Goal: Task Accomplishment & Management: Manage account settings

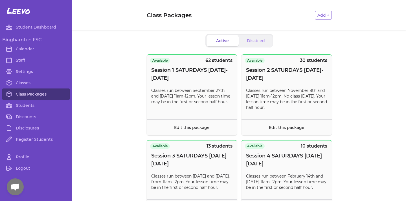
click at [45, 95] on link "Class Packages" at bounding box center [35, 93] width 67 height 11
click at [20, 102] on link "Students" at bounding box center [35, 105] width 67 height 11
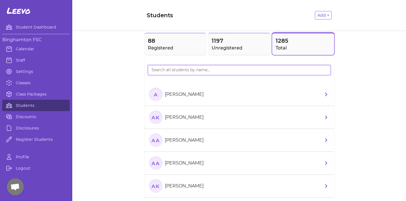
click at [168, 69] on input "search" at bounding box center [239, 70] width 183 height 10
type input "mina"
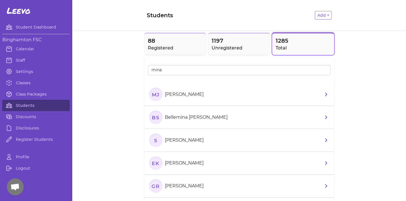
click at [179, 100] on section "MJ Mina Joo" at bounding box center [177, 94] width 57 height 14
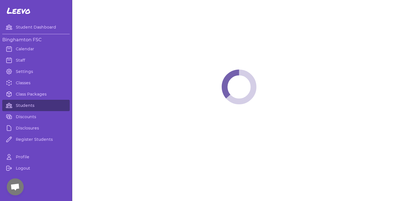
select select "NY"
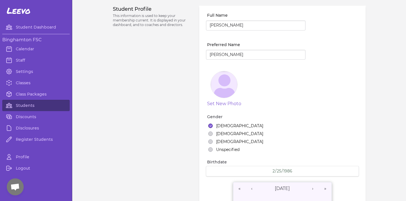
select select "18"
